Goal: Task Accomplishment & Management: Complete application form

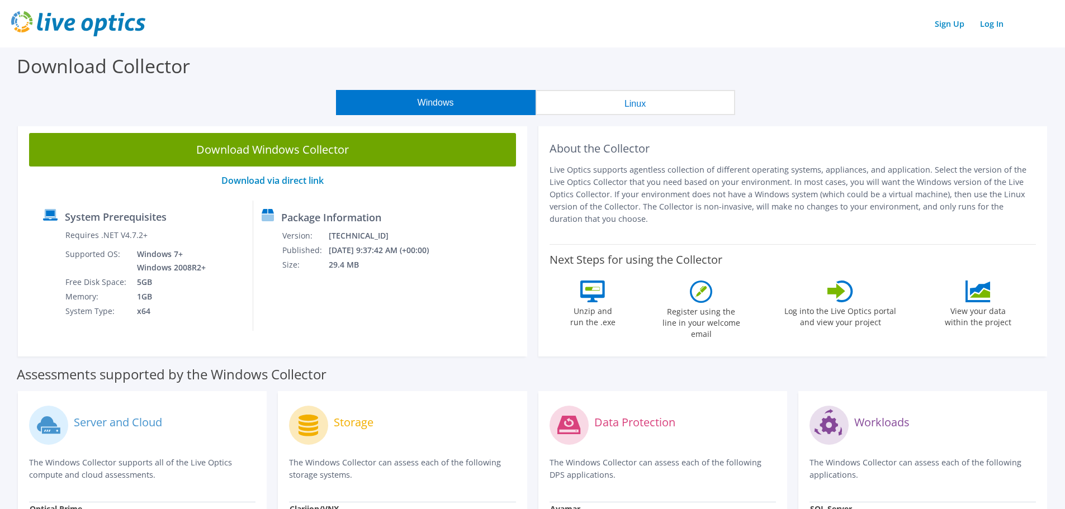
click at [847, 294] on icon at bounding box center [841, 292] width 26 height 22
click at [729, 297] on div "Register using the line in your welcome email" at bounding box center [701, 313] width 84 height 65
click at [953, 26] on link "Sign Up" at bounding box center [949, 24] width 41 height 16
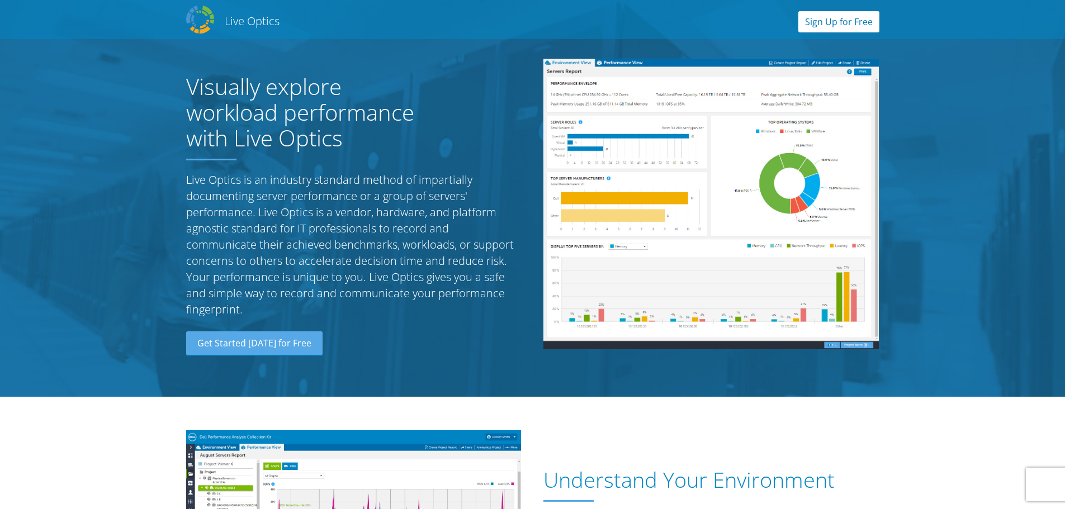
click at [860, 22] on link "Sign Up for Free" at bounding box center [838, 21] width 81 height 21
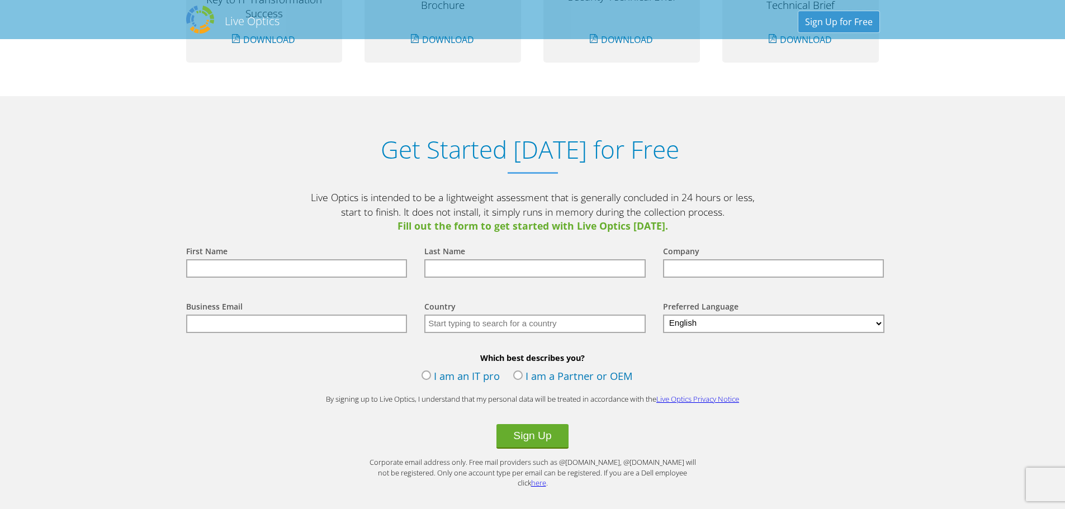
scroll to position [1166, 0]
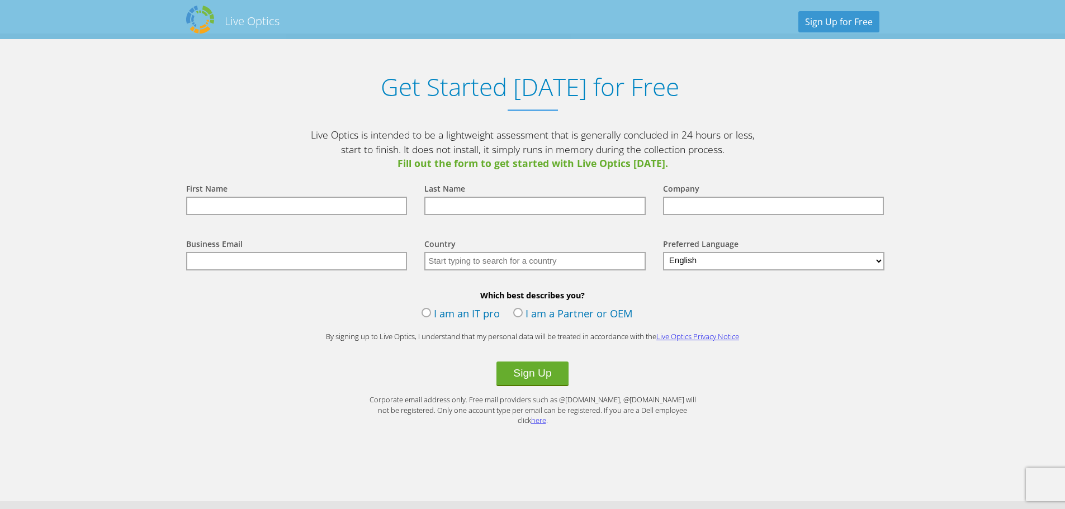
click at [310, 206] on input "text" at bounding box center [296, 206] width 221 height 18
type input "Manuel"
type input "Morales"
type input "South San ISD"
type input "United States"
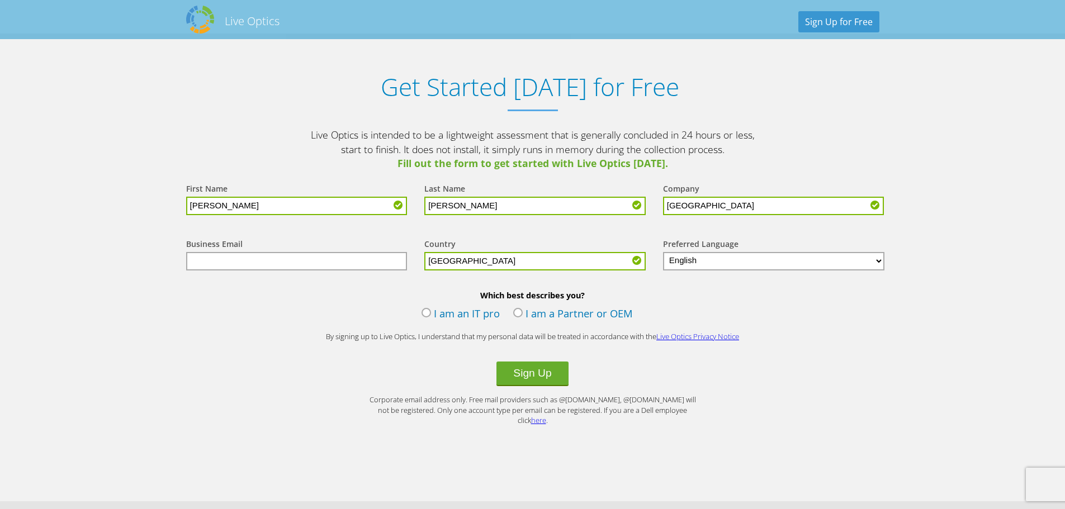
click at [351, 263] on input "text" at bounding box center [296, 261] width 221 height 18
type input "manuel.morales@southsanisd.net"
click at [427, 311] on label "I am an IT pro" at bounding box center [461, 314] width 78 height 17
click at [0, 0] on input "I am an IT pro" at bounding box center [0, 0] width 0 height 0
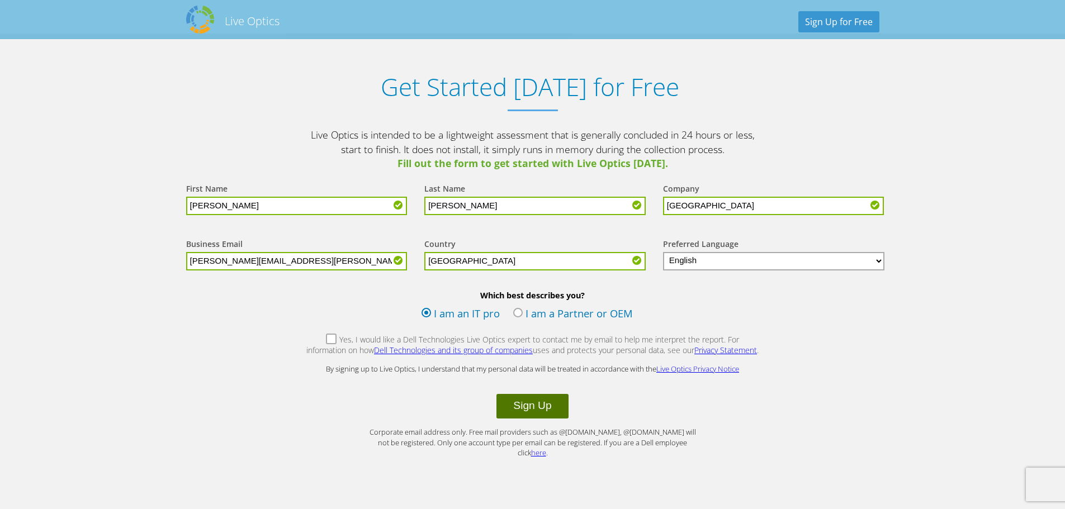
click at [535, 407] on button "Sign Up" at bounding box center [533, 406] width 72 height 25
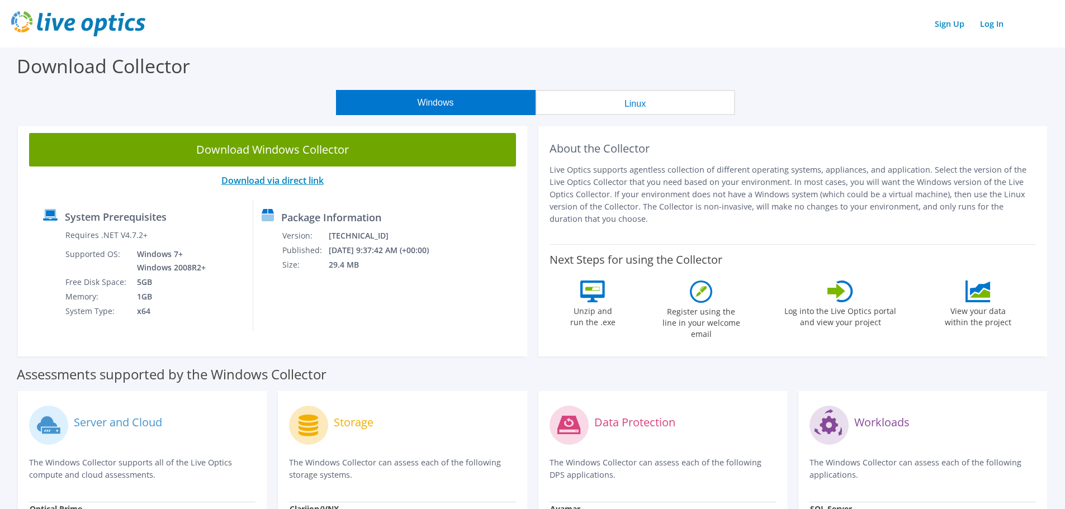
click at [262, 177] on link "Download via direct link" at bounding box center [272, 180] width 102 height 12
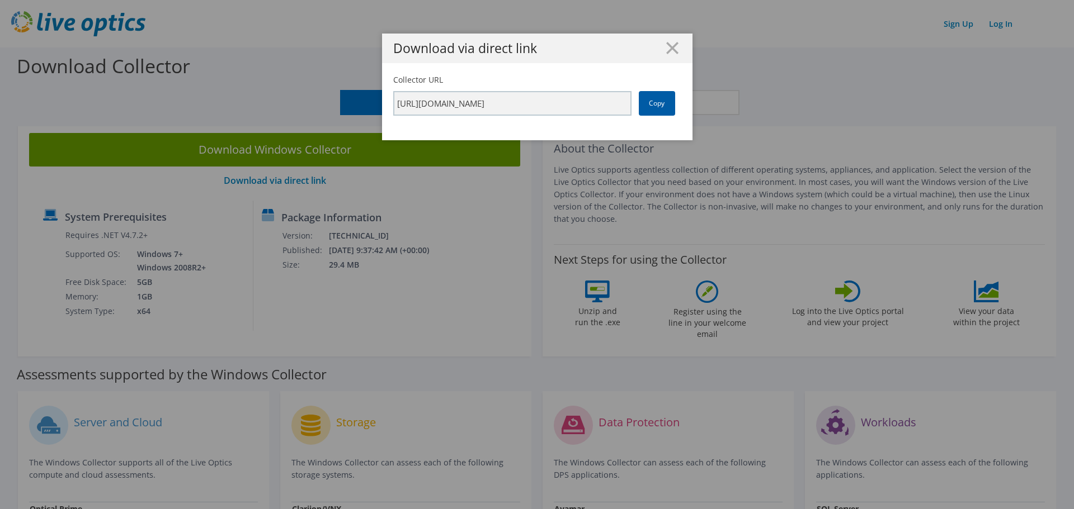
click at [654, 102] on link "Copy" at bounding box center [657, 103] width 36 height 25
click at [668, 52] on icon at bounding box center [672, 48] width 12 height 12
